Goal: Task Accomplishment & Management: Manage account settings

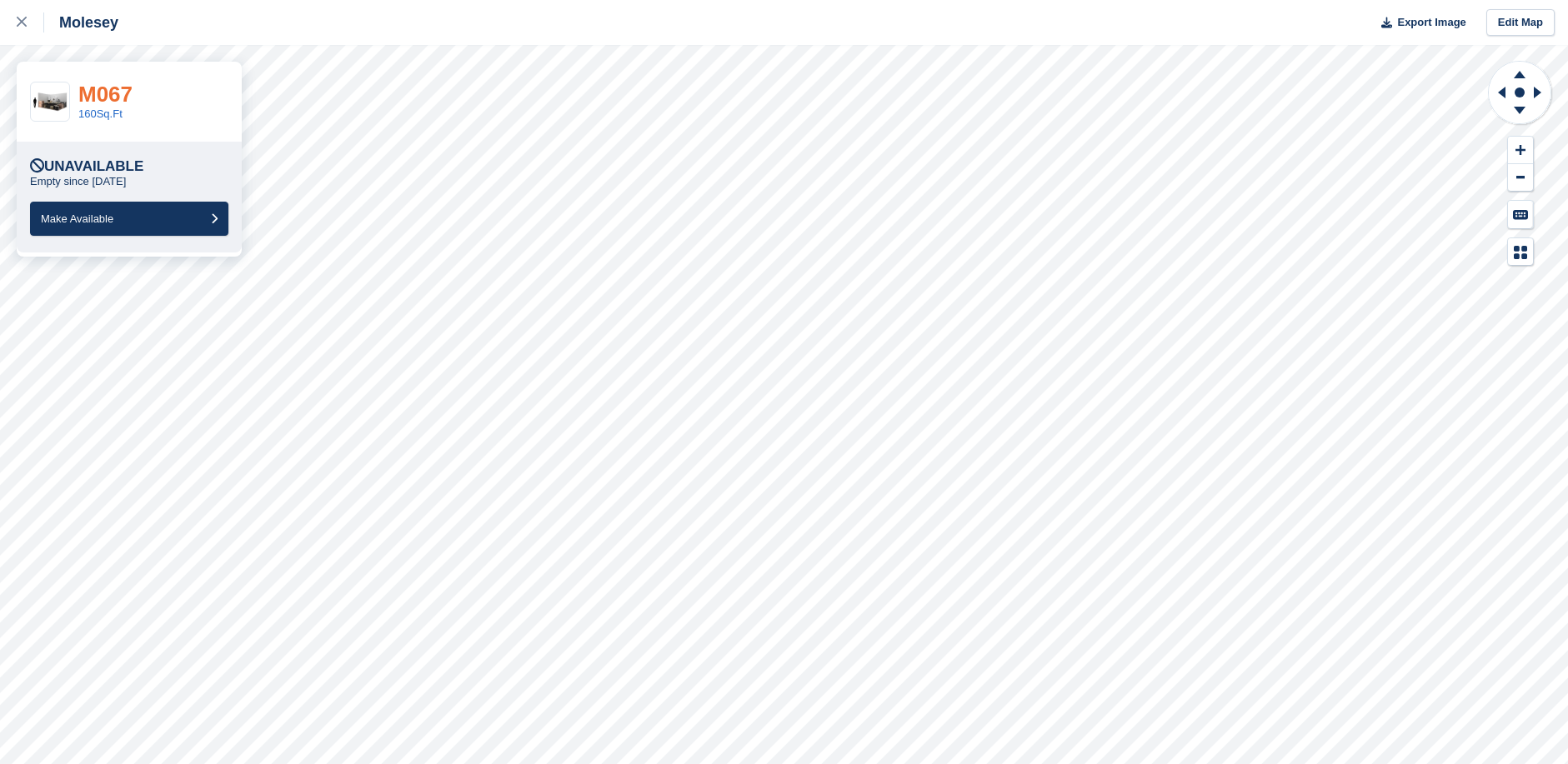
click at [104, 92] on link "M067" at bounding box center [105, 94] width 54 height 25
click at [99, 222] on span "Make Available" at bounding box center [77, 218] width 73 height 12
